Goal: Book appointment/travel/reservation

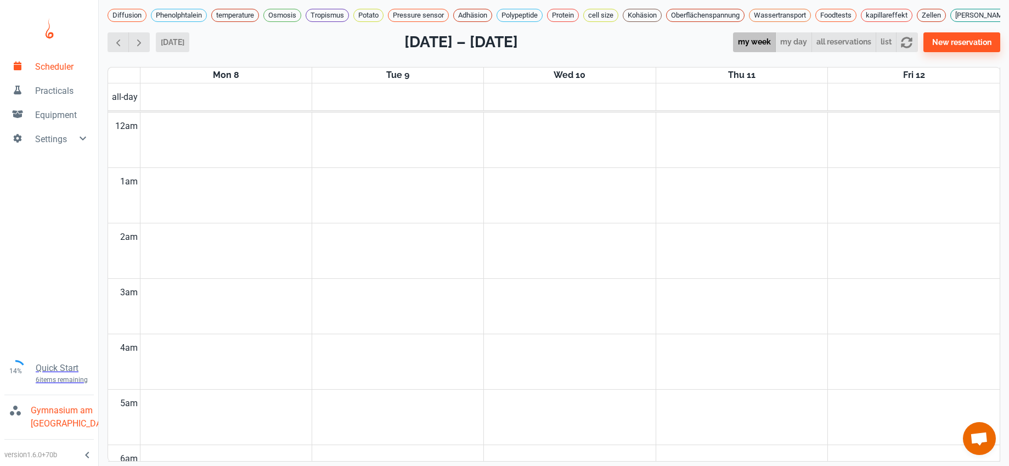
scroll to position [381, 0]
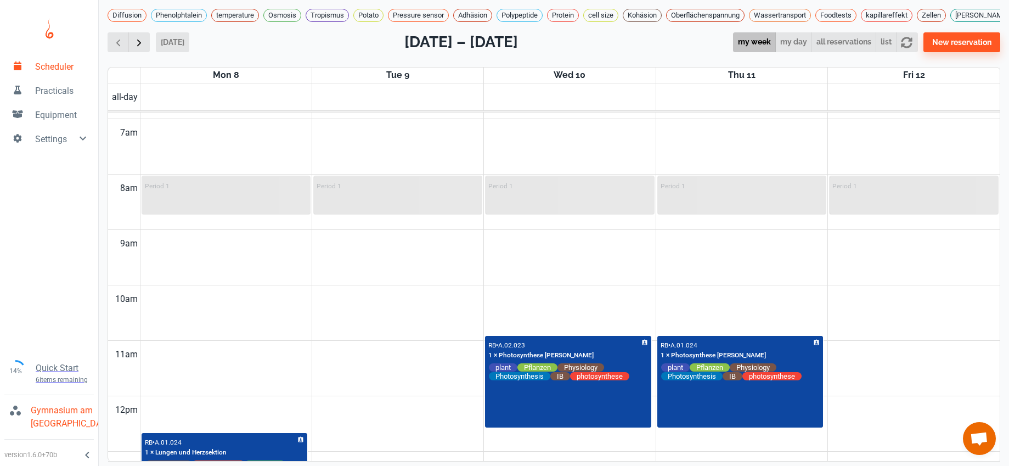
click at [139, 46] on button "button" at bounding box center [138, 42] width 21 height 20
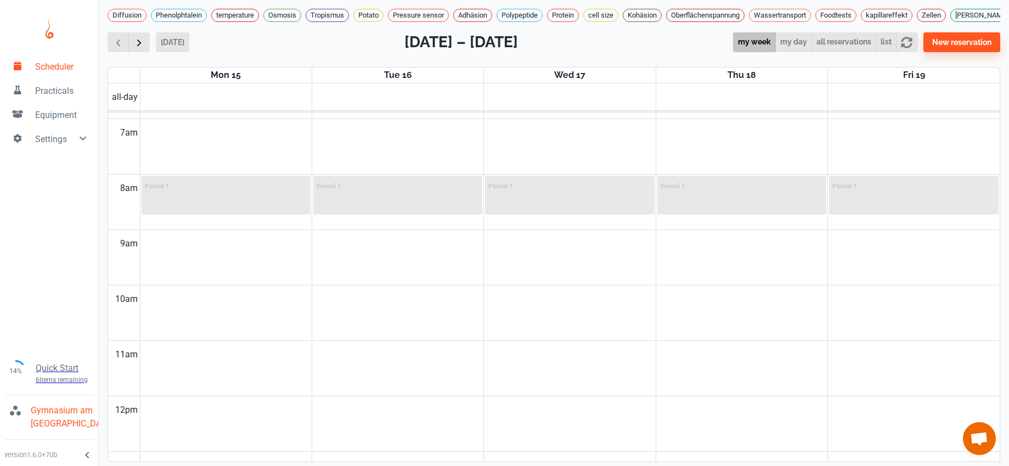
scroll to position [444, 0]
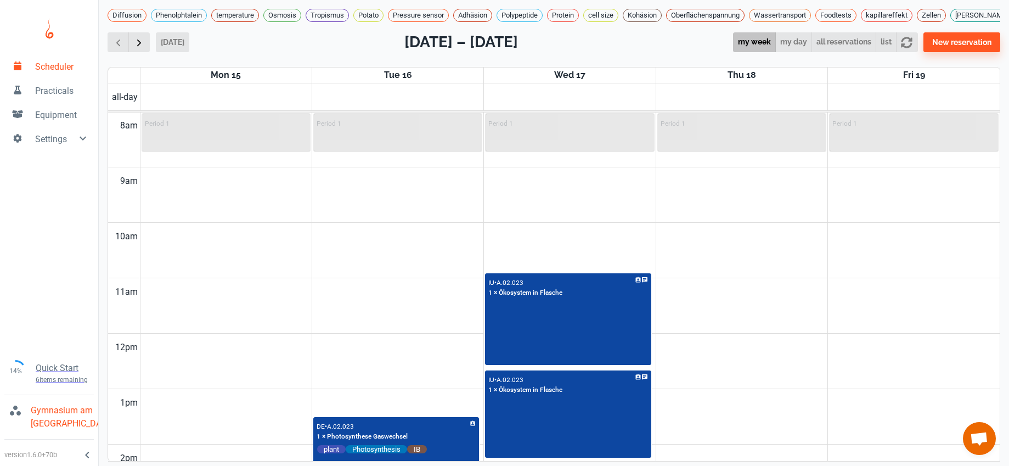
click at [139, 46] on button "button" at bounding box center [138, 42] width 21 height 20
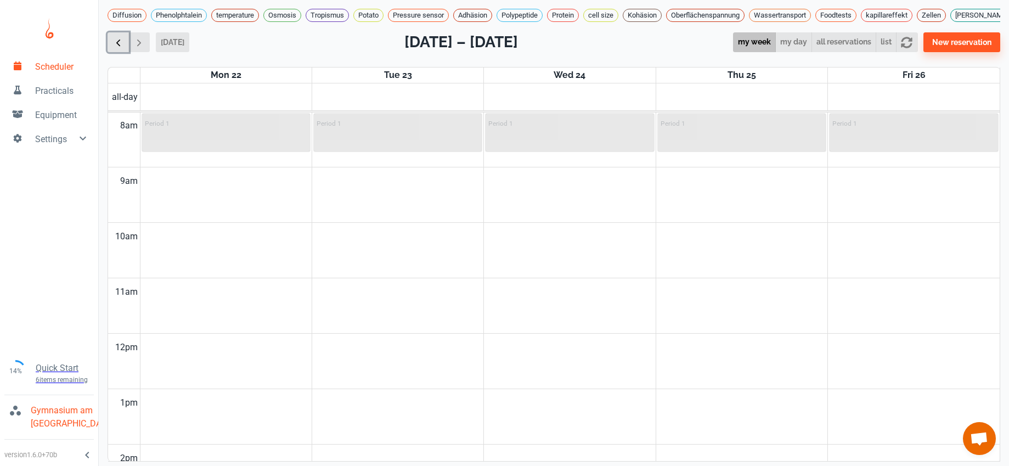
click at [112, 37] on span "button" at bounding box center [118, 43] width 12 height 12
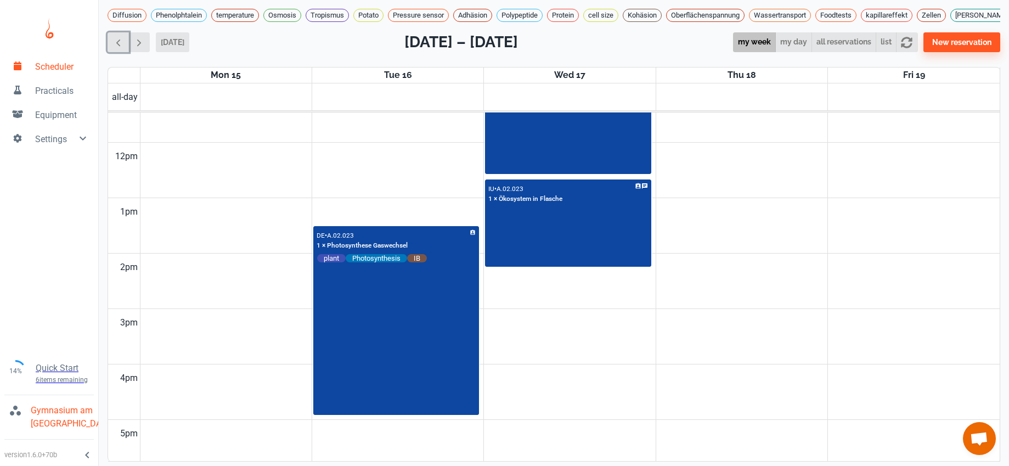
scroll to position [467, 0]
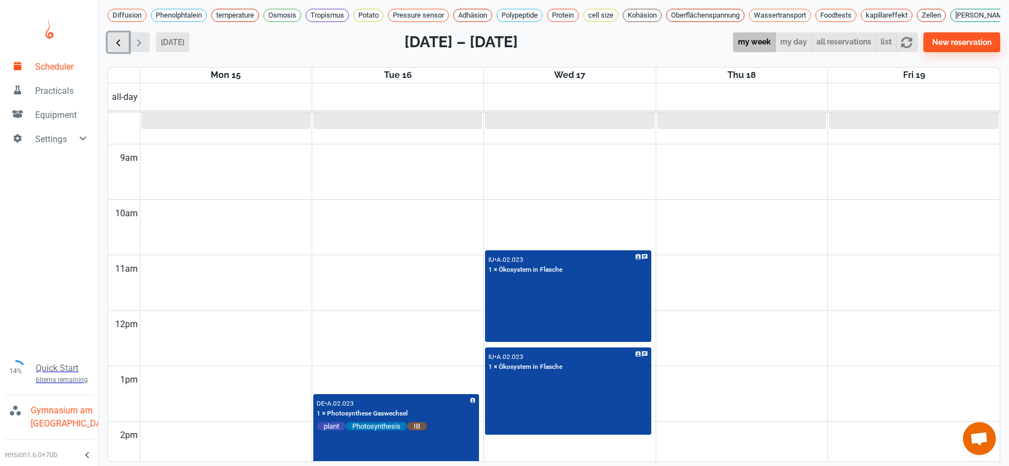
click at [112, 37] on span "button" at bounding box center [118, 43] width 12 height 12
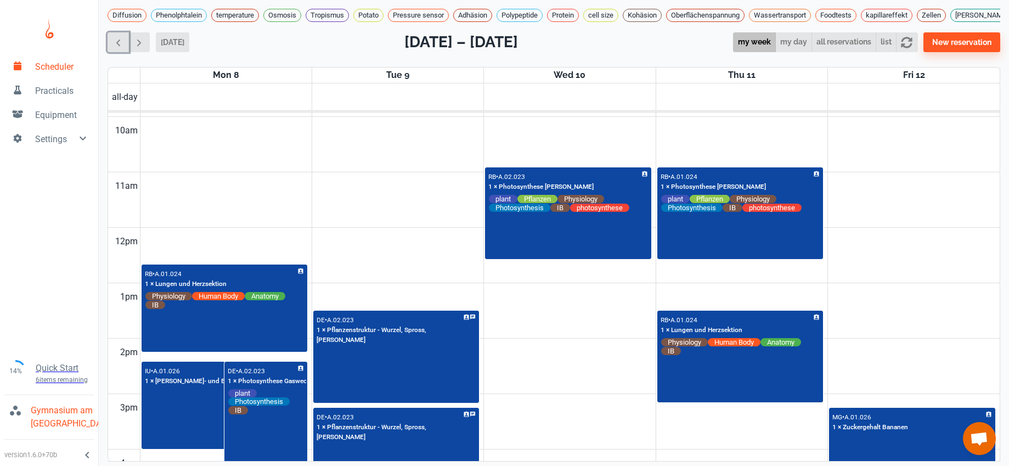
scroll to position [502, 0]
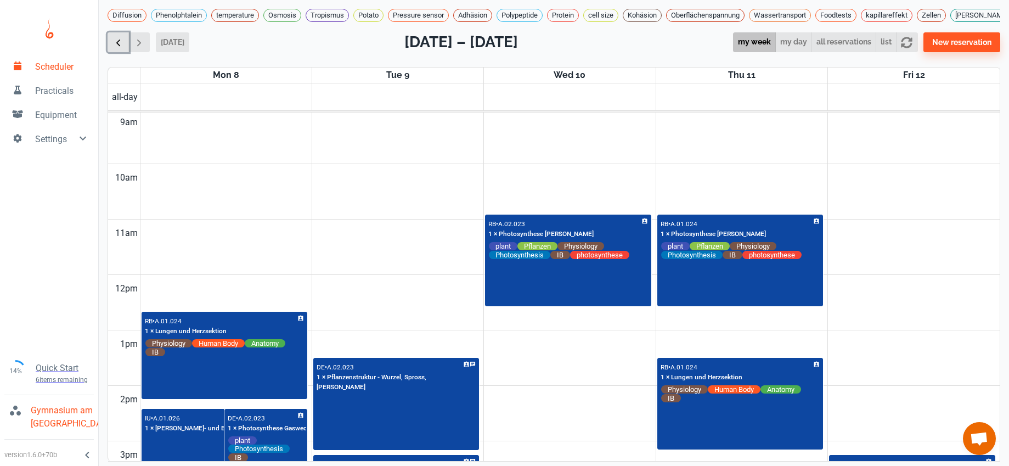
click at [112, 39] on span "button" at bounding box center [118, 43] width 12 height 12
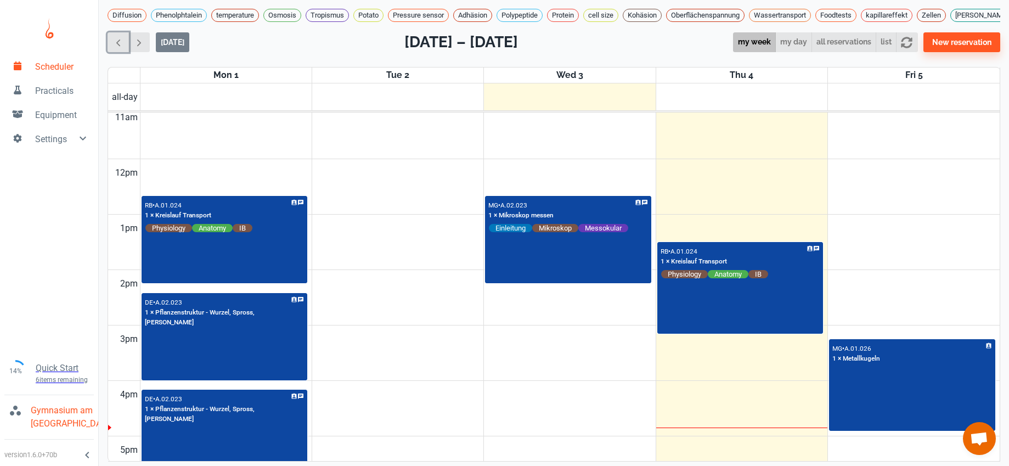
scroll to position [733, 0]
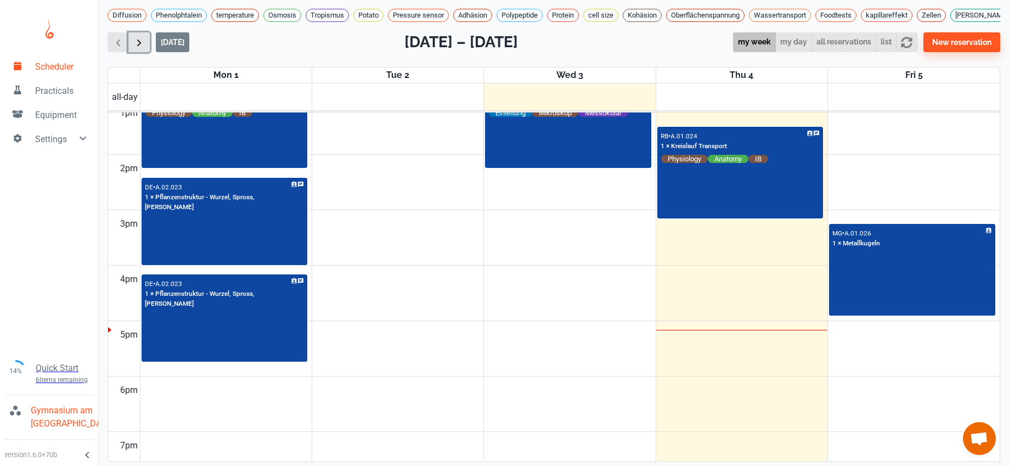
click at [133, 42] on span "button" at bounding box center [139, 43] width 12 height 12
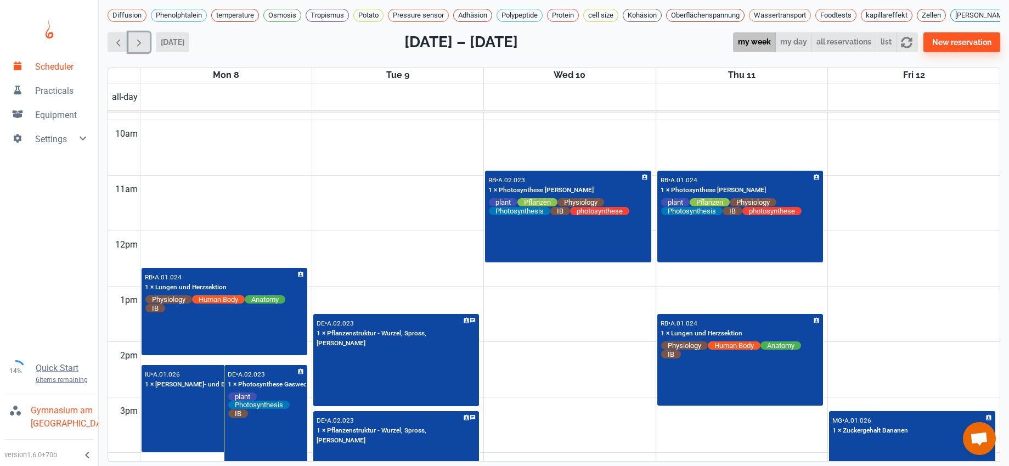
scroll to position [549, 0]
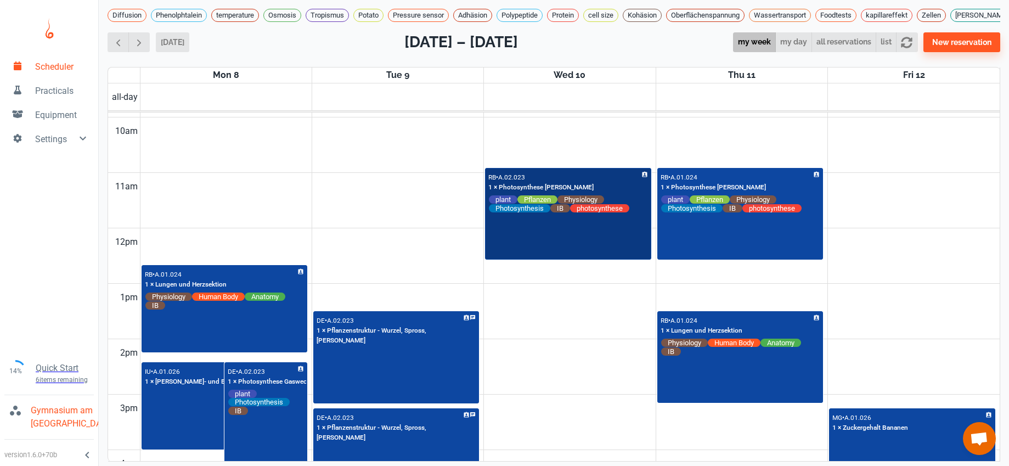
click at [500, 244] on div "RB • A.02.023 1 × Photosynthese klein plant Pflanzen Physiology Photosynthesis …" at bounding box center [568, 214] width 164 height 90
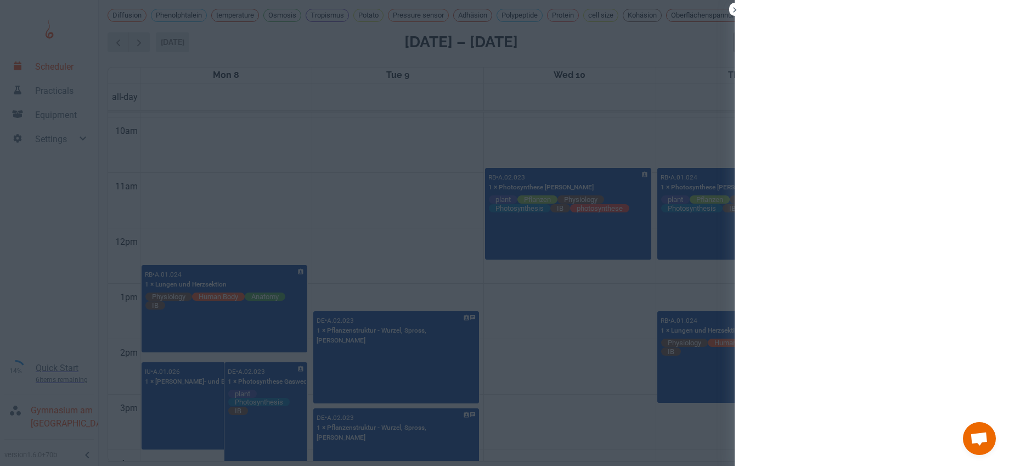
scroll to position [4, 0]
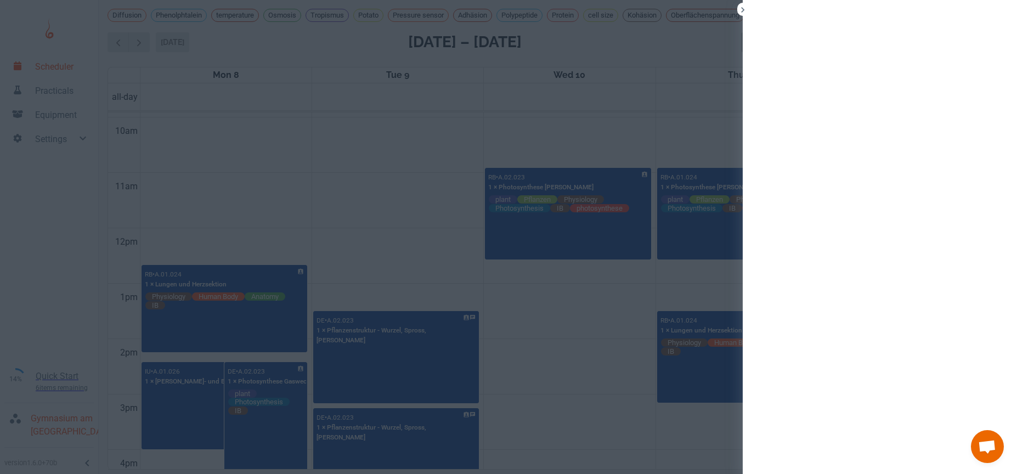
click at [394, 198] on div at bounding box center [508, 237] width 1017 height 474
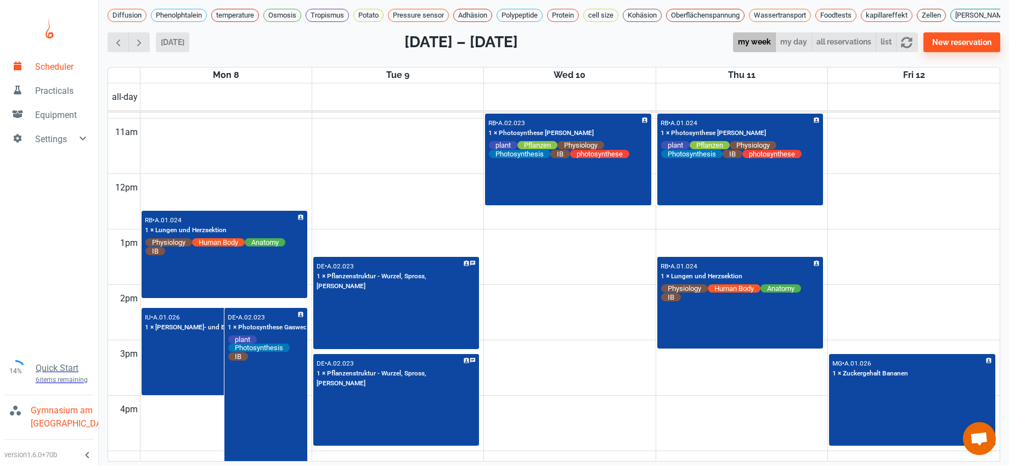
scroll to position [623, 0]
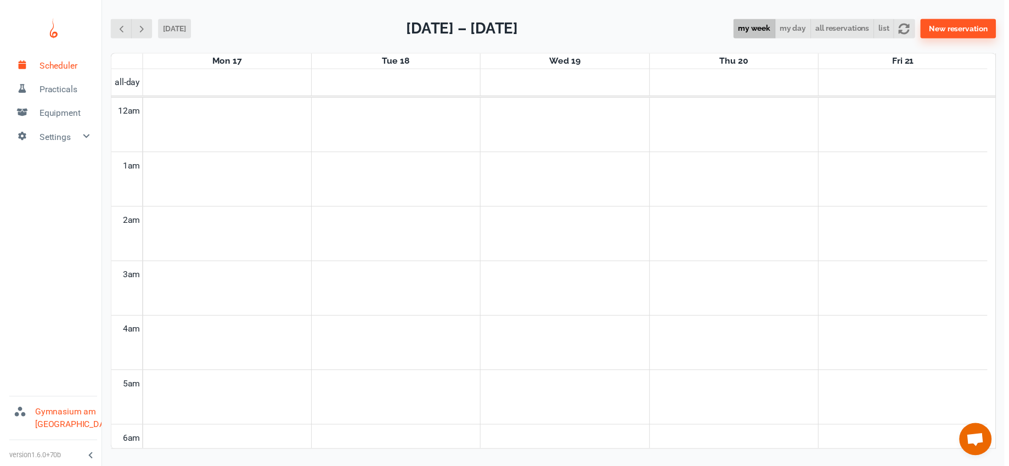
scroll to position [444, 0]
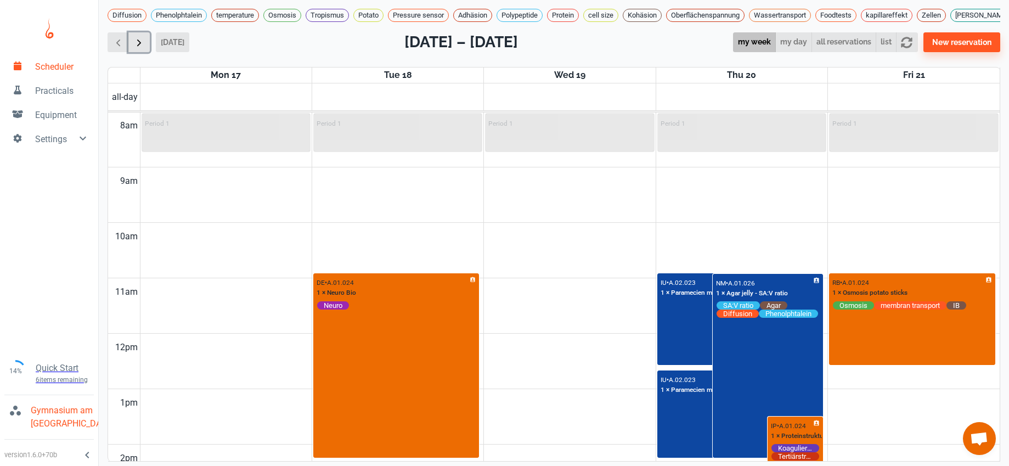
click at [142, 48] on span "button" at bounding box center [139, 43] width 12 height 12
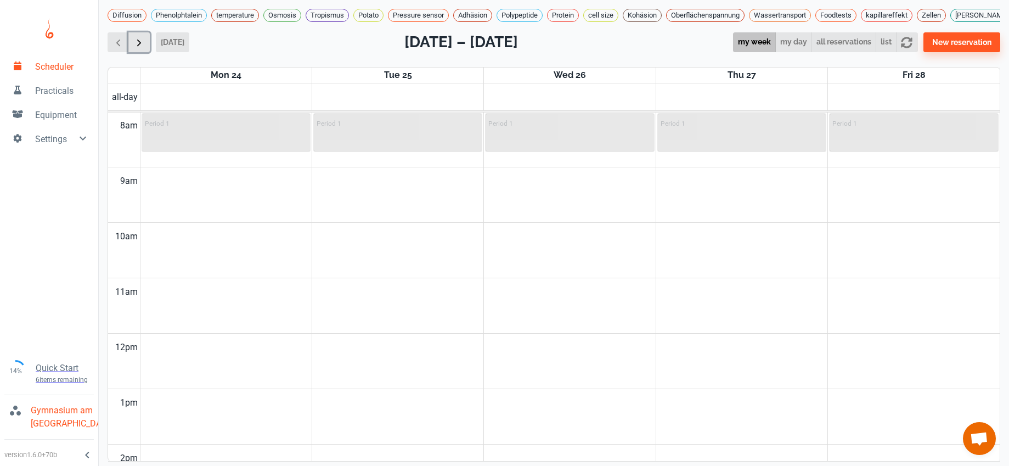
click at [142, 48] on span "button" at bounding box center [139, 43] width 12 height 12
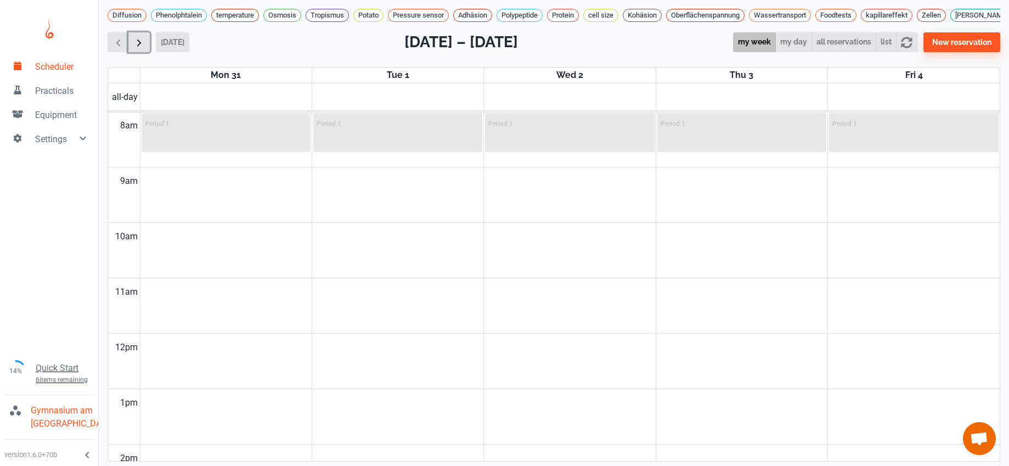
click at [142, 48] on span "button" at bounding box center [139, 43] width 12 height 12
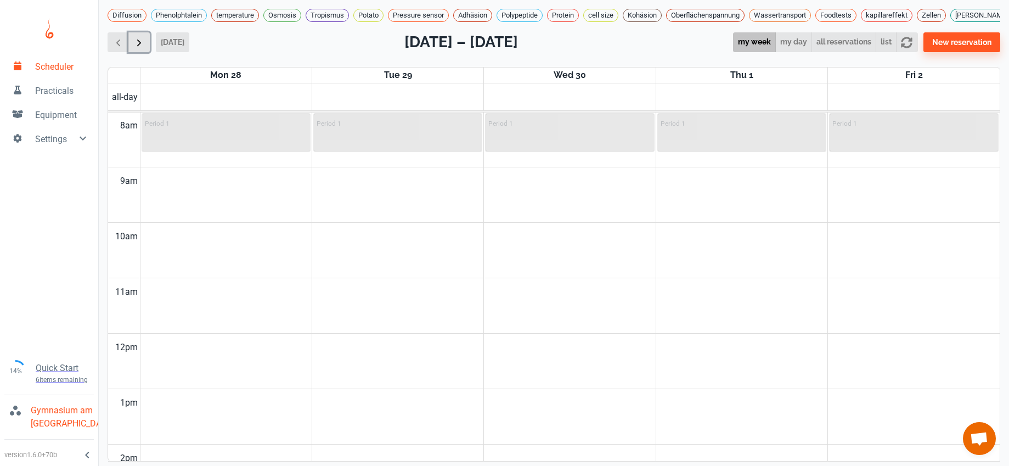
click at [142, 48] on span "button" at bounding box center [139, 43] width 12 height 12
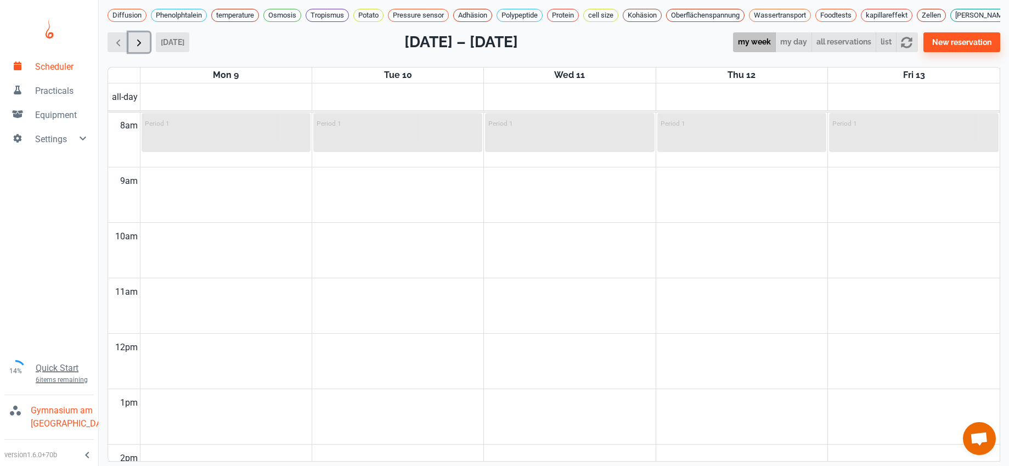
click at [142, 48] on span "button" at bounding box center [139, 43] width 12 height 12
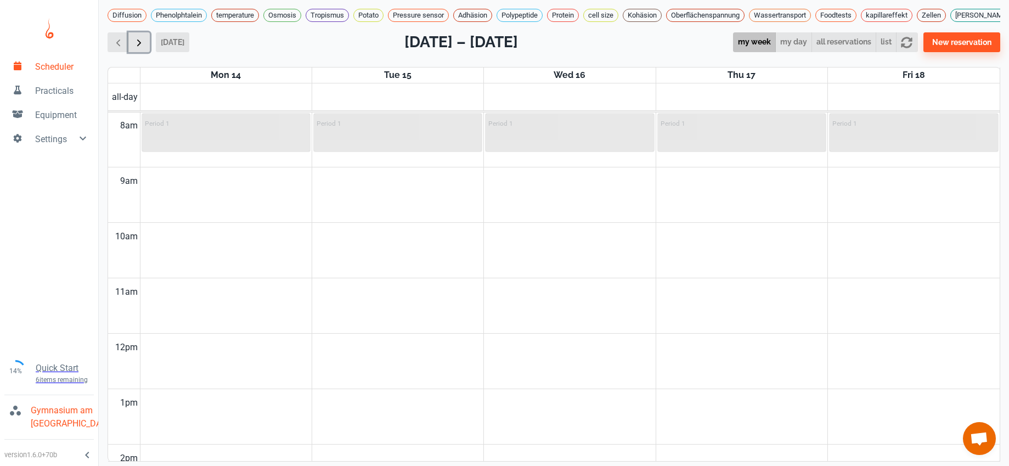
click at [142, 48] on span "button" at bounding box center [139, 43] width 12 height 12
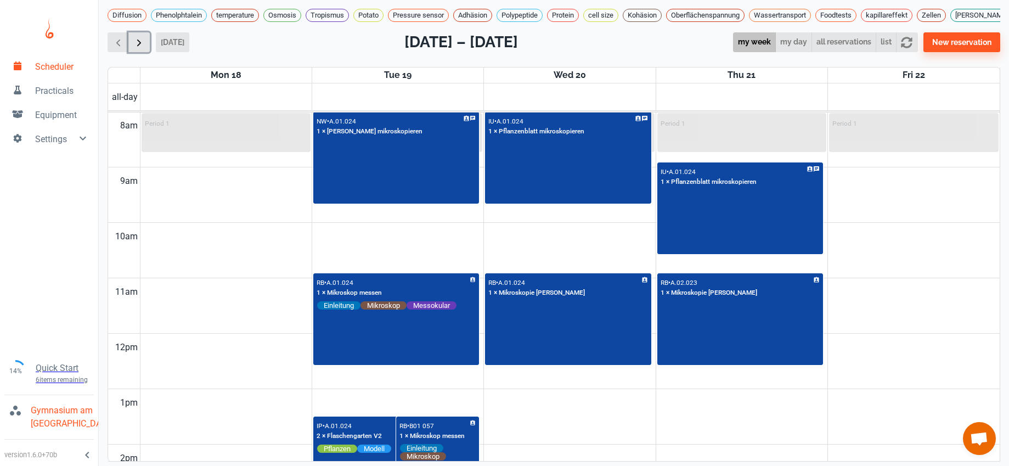
click at [142, 48] on span "button" at bounding box center [139, 43] width 12 height 12
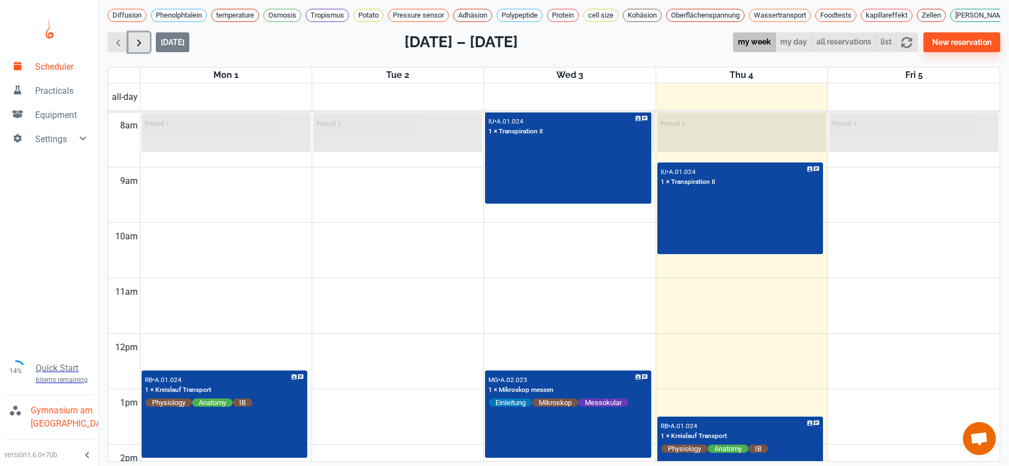
click at [144, 48] on span "button" at bounding box center [139, 43] width 12 height 12
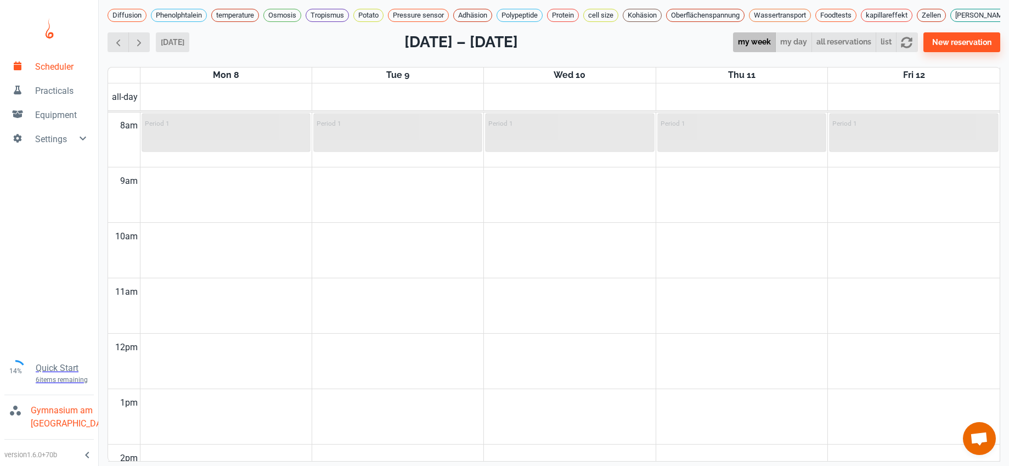
click at [246, 178] on td at bounding box center [570, 181] width 860 height 28
click at [241, 145] on div "Period 1" at bounding box center [226, 132] width 167 height 37
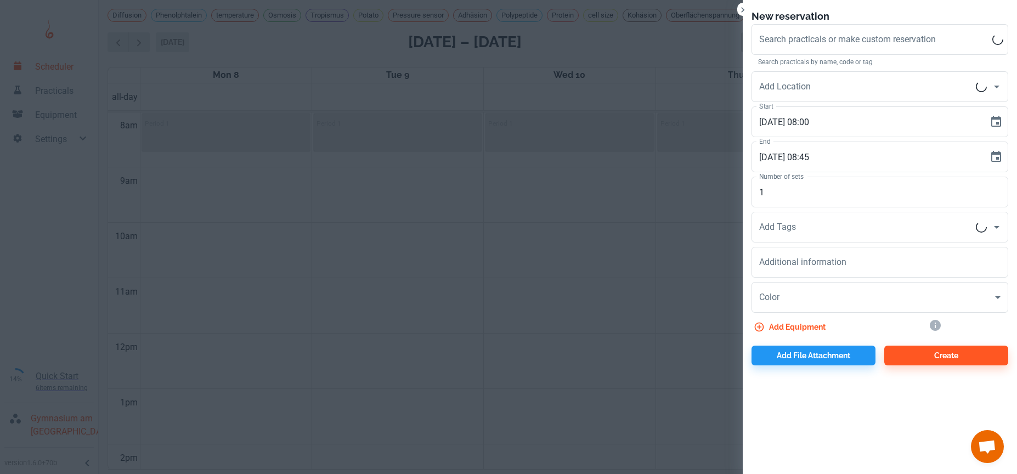
click at [235, 218] on div at bounding box center [508, 237] width 1017 height 474
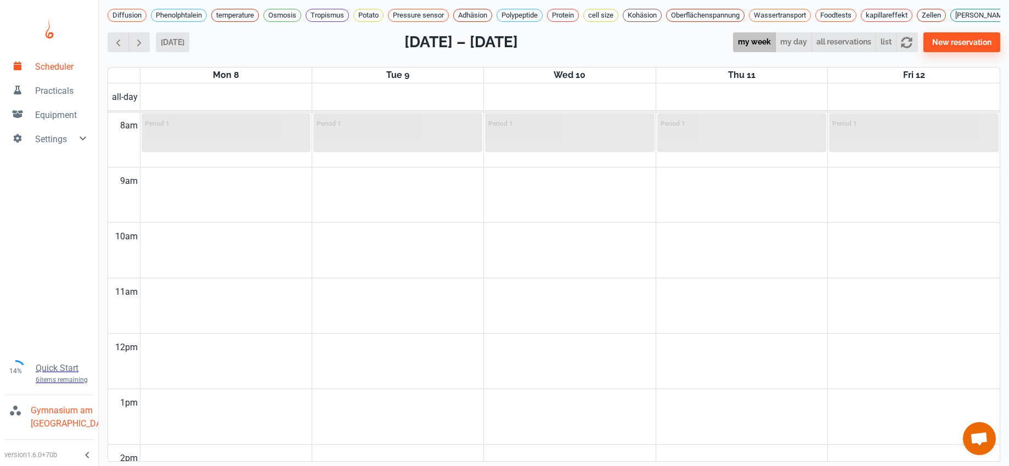
click at [235, 214] on td at bounding box center [570, 209] width 860 height 28
click at [144, 48] on span "button" at bounding box center [139, 43] width 12 height 12
click at [123, 48] on span "button" at bounding box center [118, 43] width 12 height 12
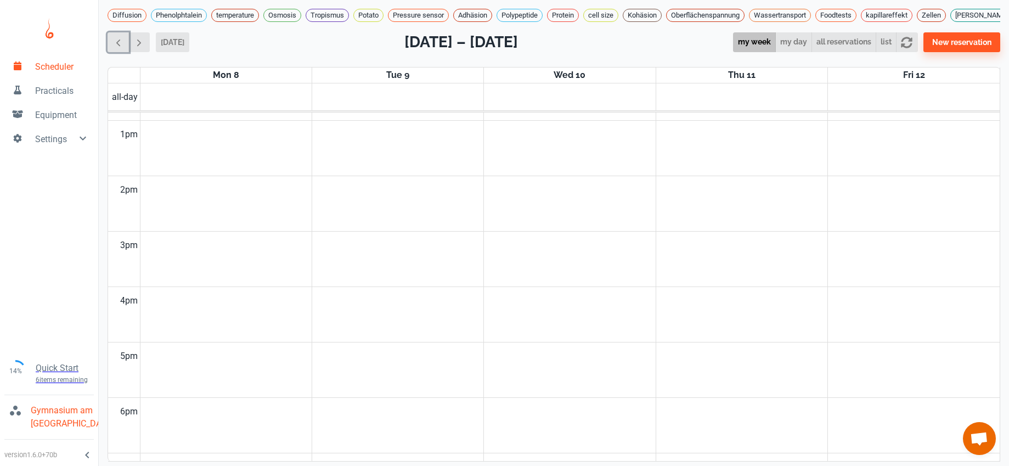
scroll to position [763, 0]
click at [912, 48] on icon "button" at bounding box center [907, 43] width 12 height 12
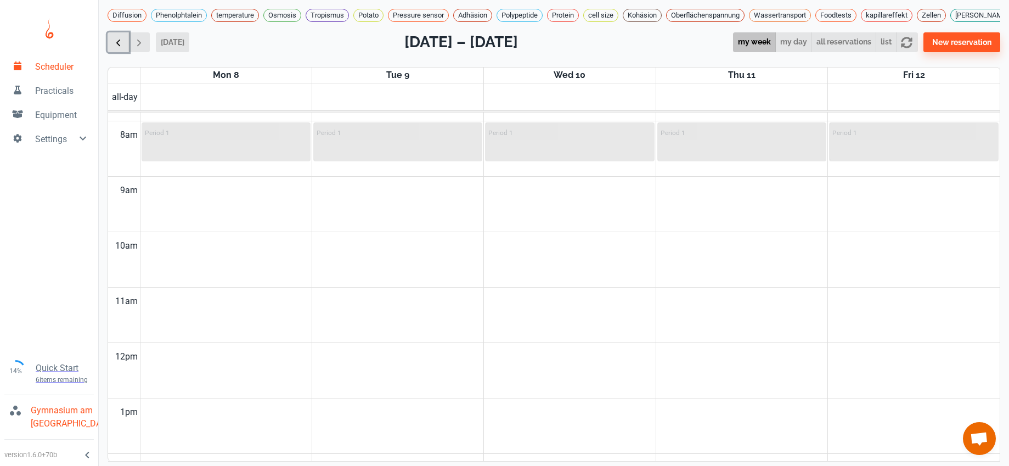
click at [123, 48] on span "button" at bounding box center [118, 43] width 12 height 12
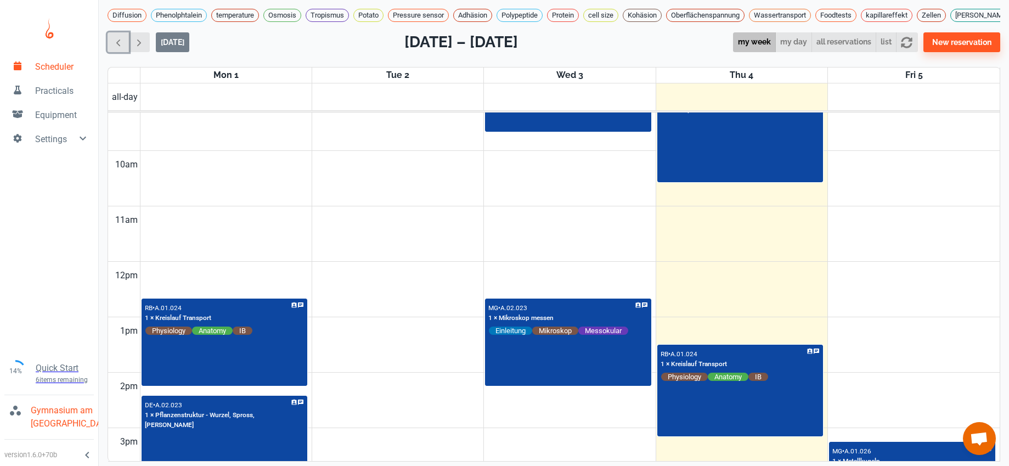
scroll to position [742, 0]
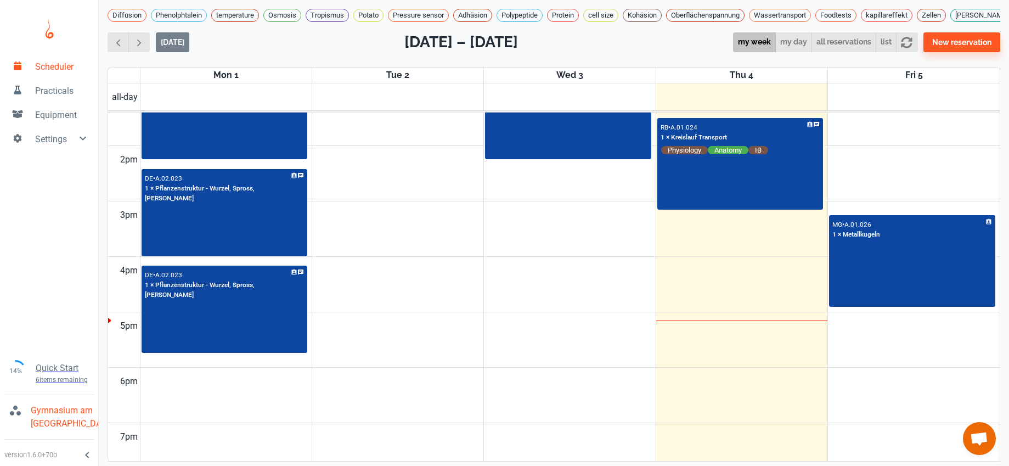
click at [457, 285] on td at bounding box center [570, 271] width 860 height 28
click at [143, 48] on span "button" at bounding box center [139, 43] width 12 height 12
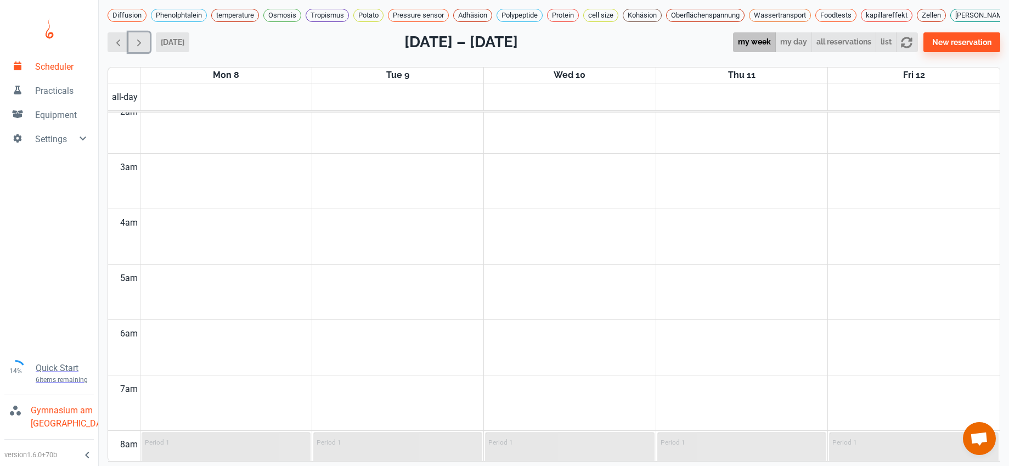
scroll to position [127, 0]
click at [247, 101] on div at bounding box center [225, 93] width 171 height 18
click at [249, 190] on td at bounding box center [570, 193] width 860 height 28
click at [247, 191] on td at bounding box center [570, 193] width 860 height 28
click at [225, 146] on td at bounding box center [570, 137] width 860 height 28
